Goal: Find specific page/section: Find specific page/section

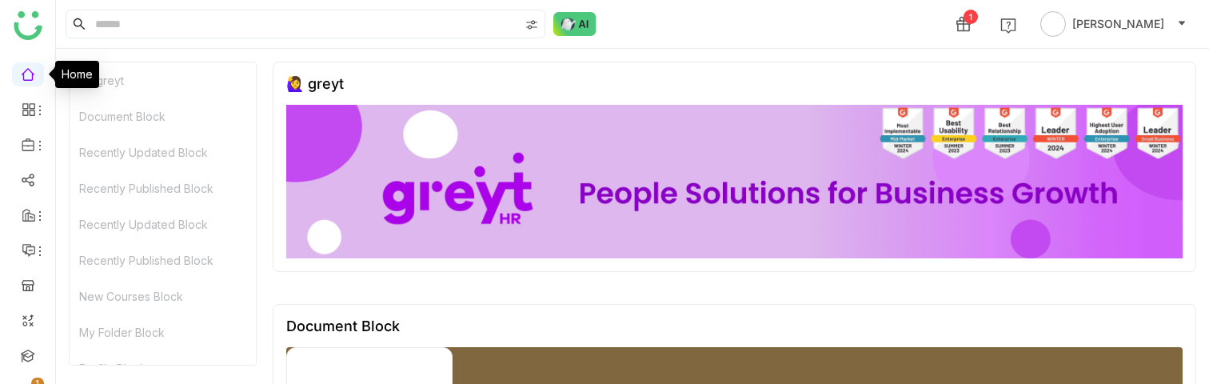
click at [30, 71] on link at bounding box center [28, 73] width 14 height 14
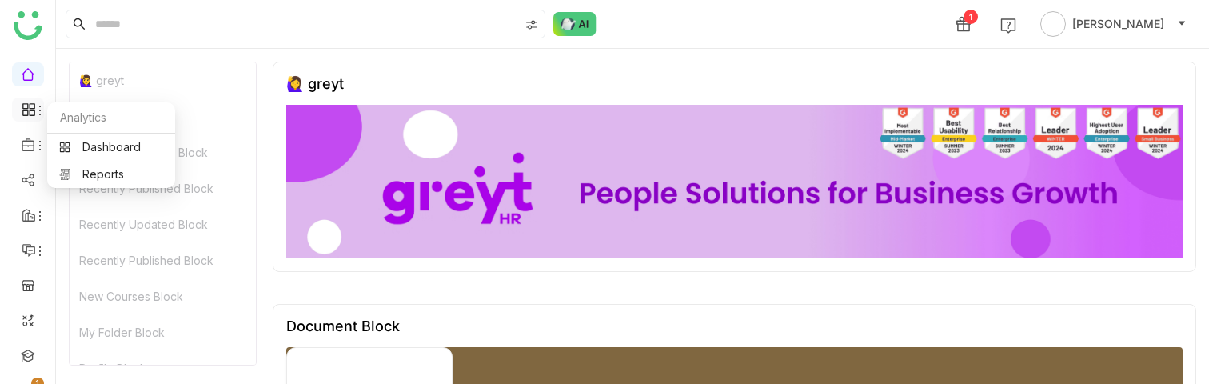
click at [31, 112] on icon at bounding box center [29, 109] width 14 height 14
click at [91, 145] on link "Dashboard" at bounding box center [111, 146] width 104 height 11
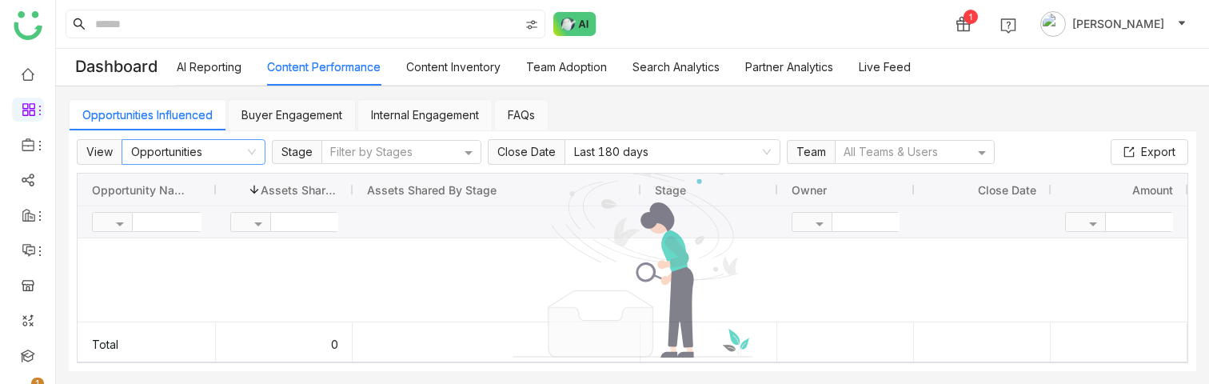
click at [233, 144] on nz-select-item "Opportunities" at bounding box center [193, 152] width 125 height 24
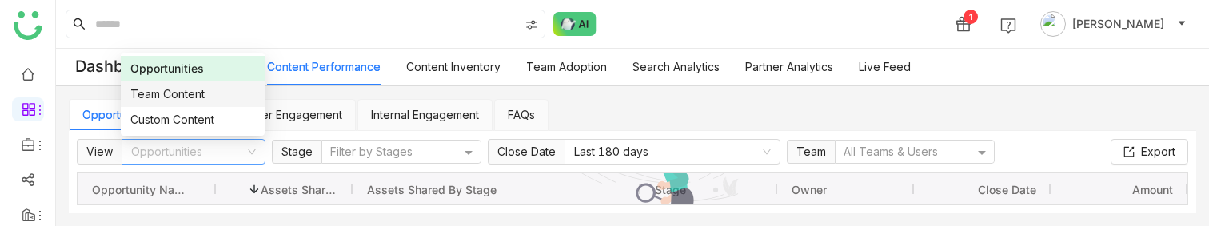
click at [209, 94] on div "Team Content" at bounding box center [192, 95] width 125 height 18
